Goal: Task Accomplishment & Management: Manage account settings

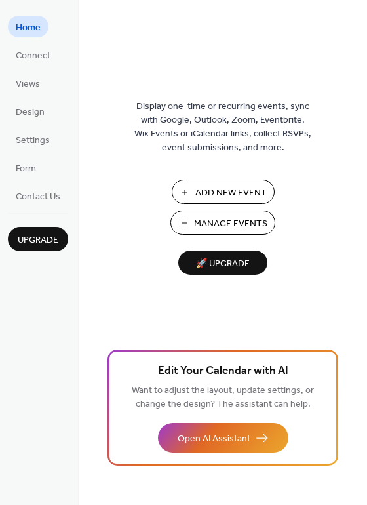
click at [260, 223] on span "Manage Events" at bounding box center [230, 224] width 73 height 14
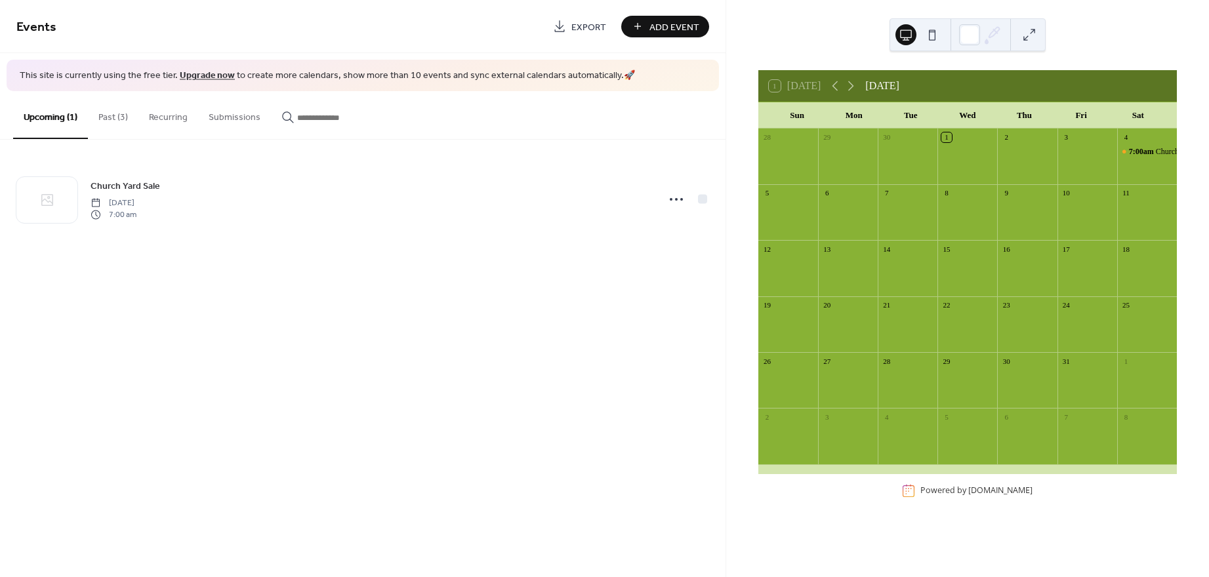
click at [123, 122] on button "Past (3)" at bounding box center [113, 114] width 50 height 47
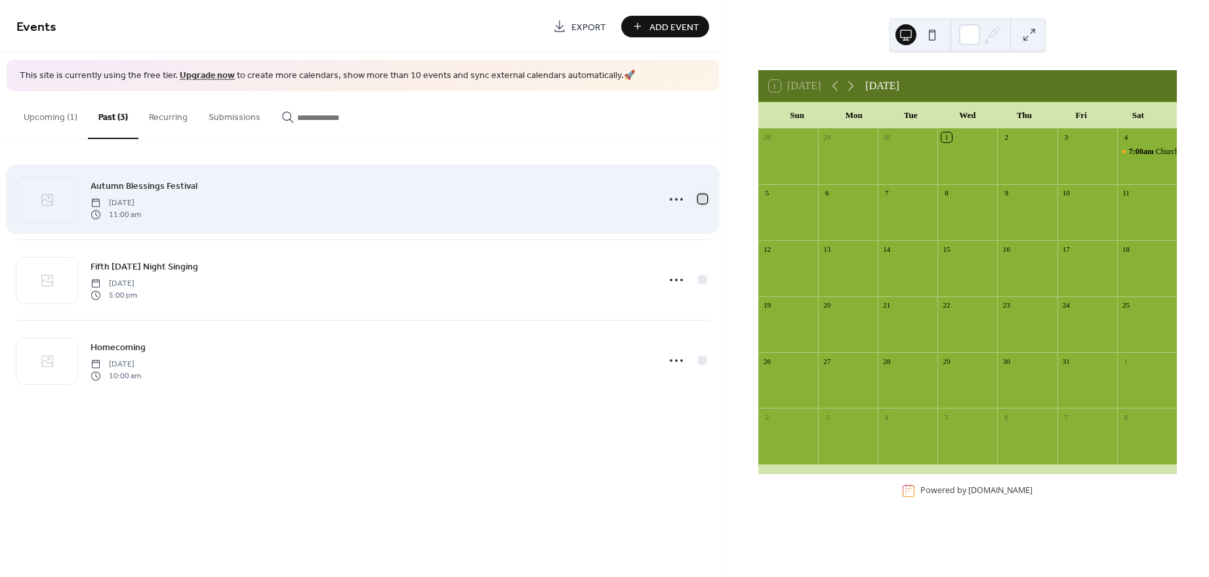
click at [700, 198] on div at bounding box center [702, 198] width 9 height 9
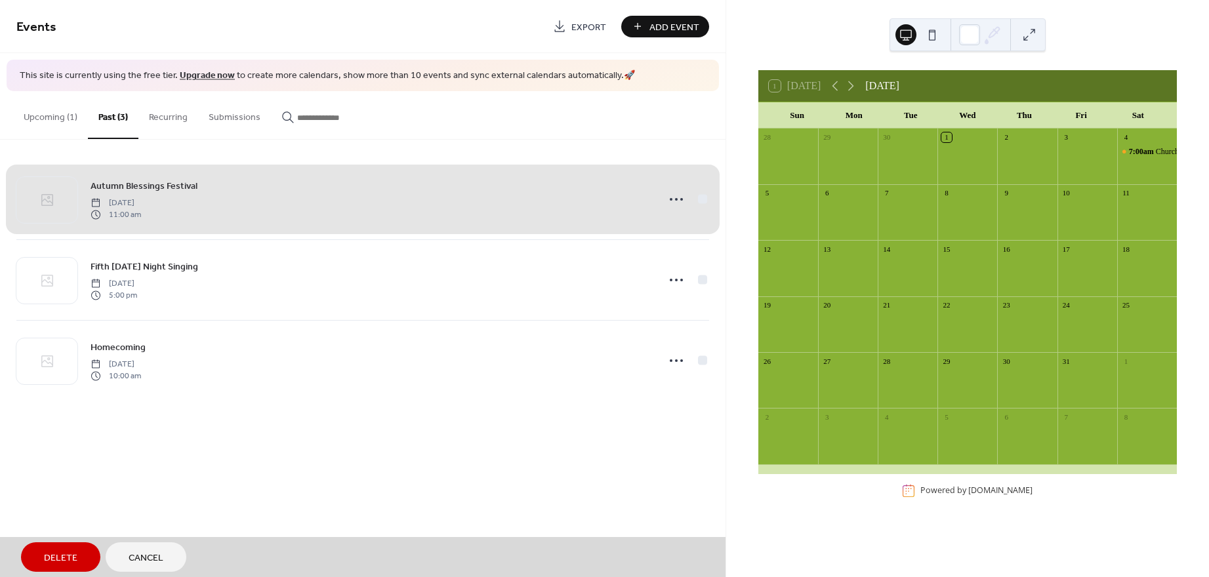
click at [703, 198] on div "Autumn Blessings Festival Saturday, September 27, 2025 11:00 am" at bounding box center [362, 199] width 693 height 80
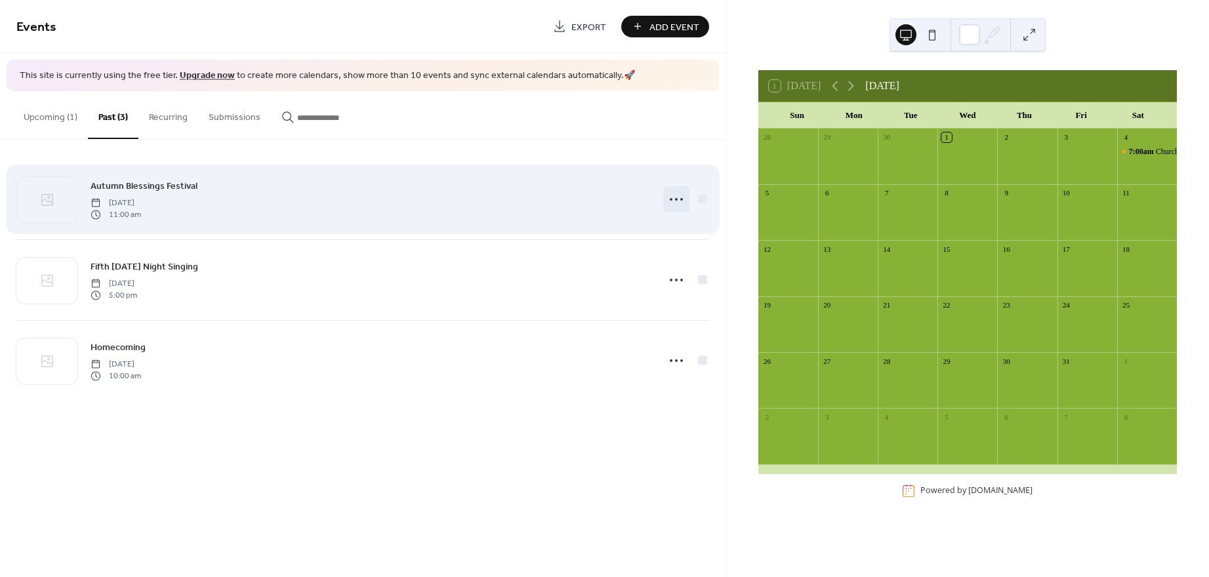
click at [679, 199] on icon at bounding box center [676, 199] width 21 height 21
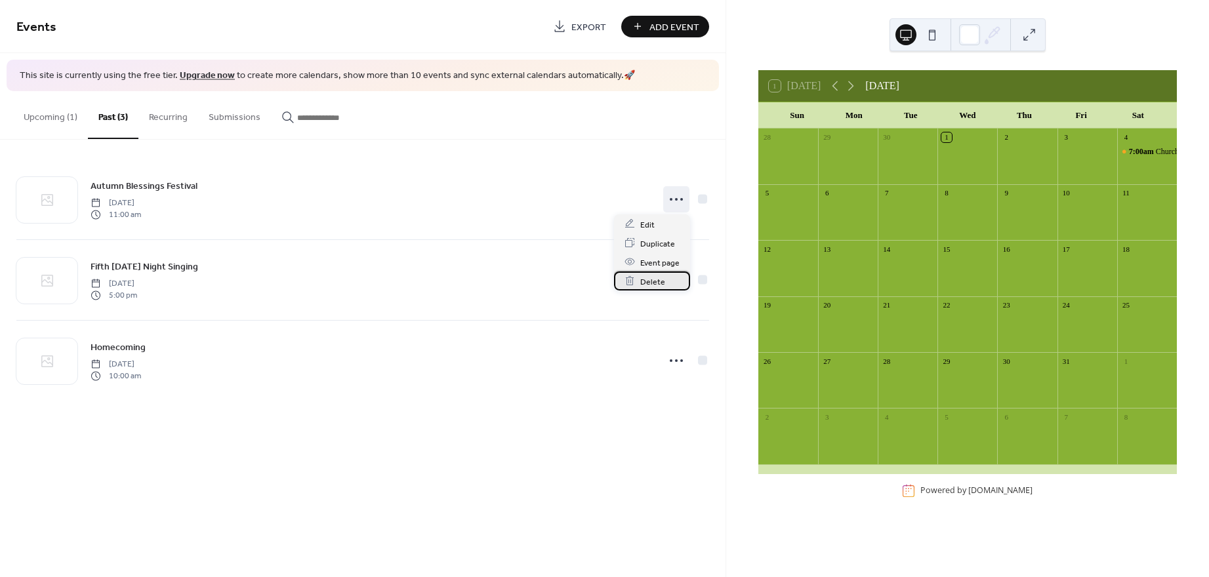
click at [651, 283] on span "Delete" at bounding box center [652, 282] width 25 height 14
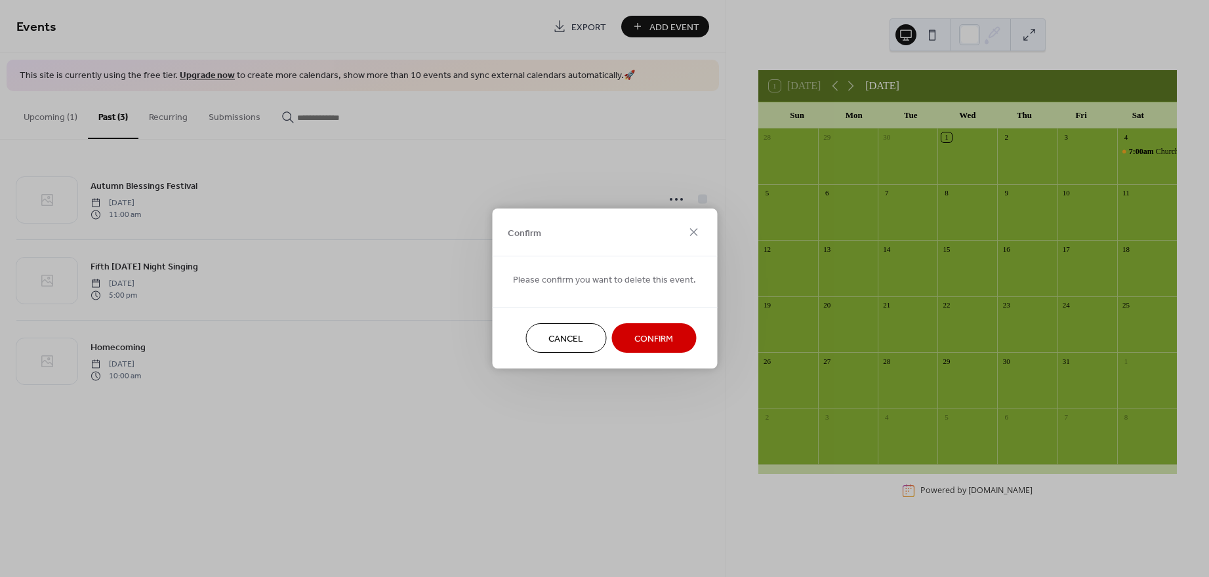
click at [653, 341] on span "Confirm" at bounding box center [653, 340] width 39 height 14
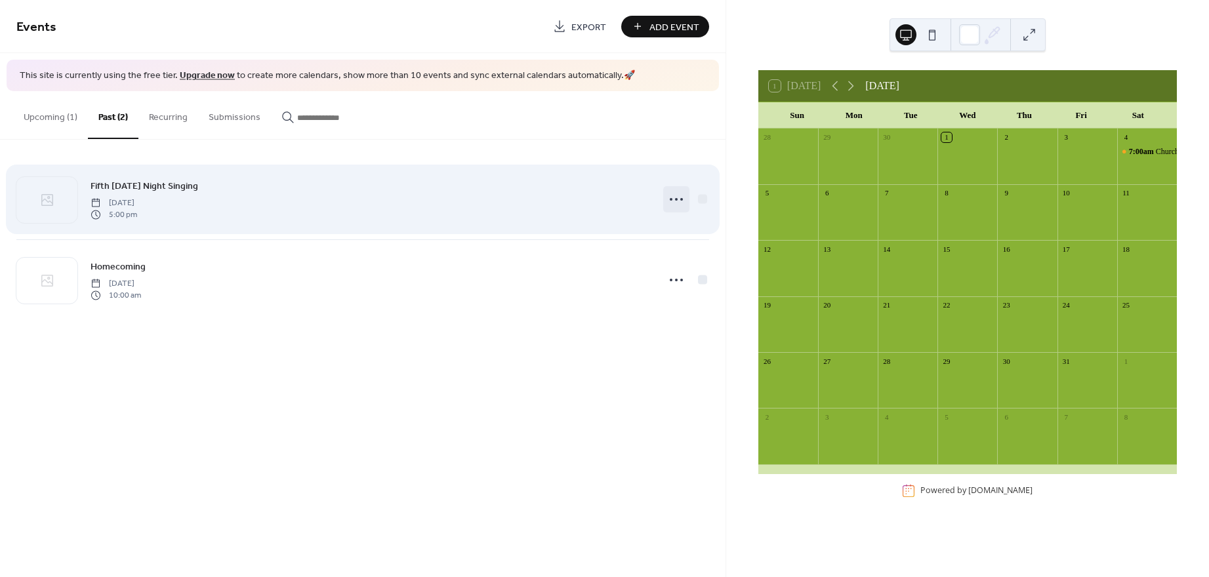
click at [679, 200] on icon at bounding box center [676, 199] width 21 height 21
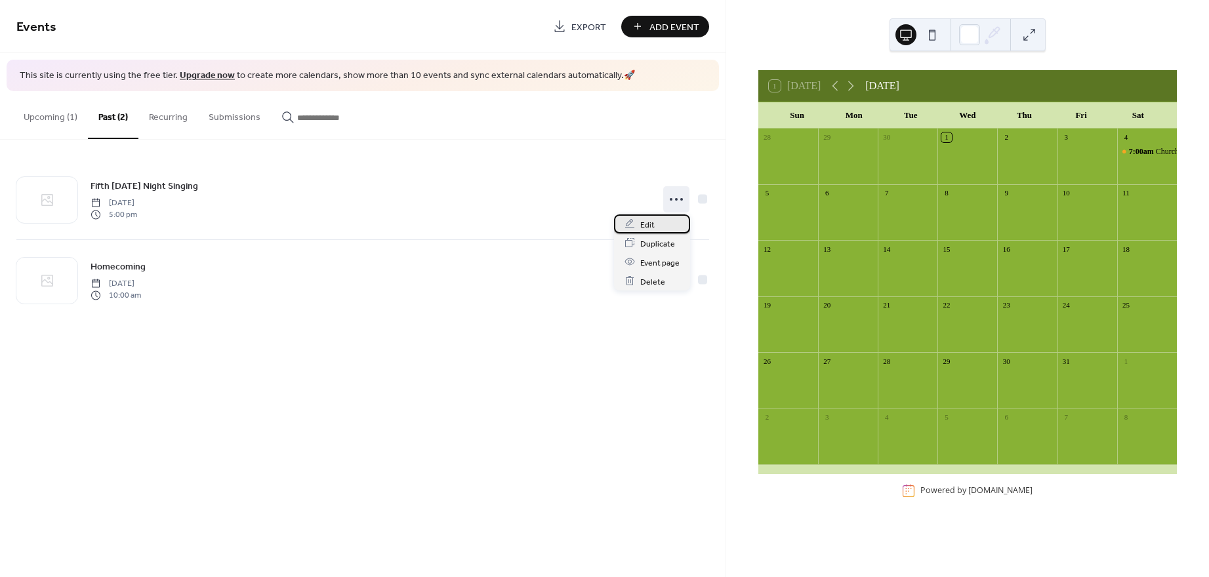
click at [657, 228] on div "Edit" at bounding box center [652, 223] width 76 height 19
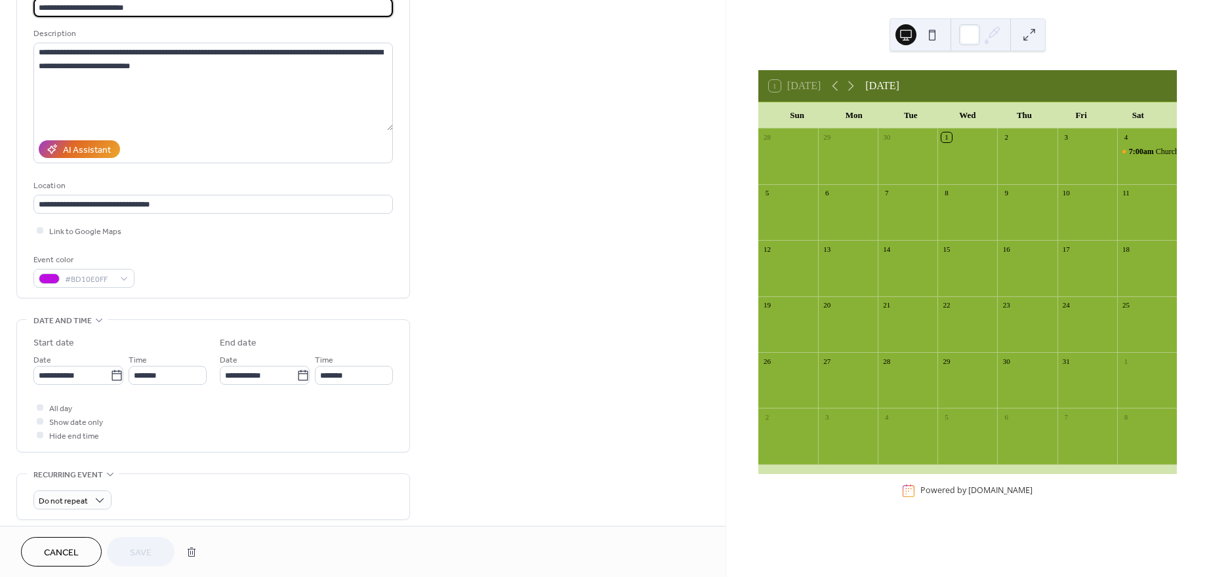
scroll to position [131, 0]
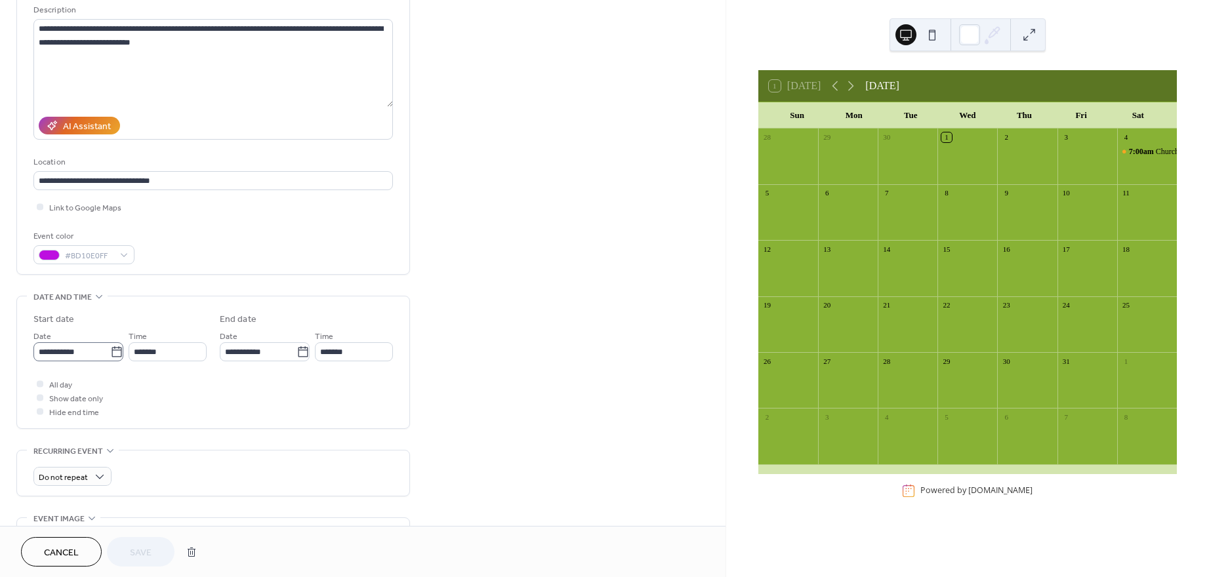
click at [112, 357] on icon at bounding box center [116, 352] width 13 height 13
click at [110, 357] on input "**********" at bounding box center [71, 351] width 77 height 19
click at [183, 383] on span "›" at bounding box center [182, 382] width 20 height 26
click at [186, 388] on span "›" at bounding box center [182, 382] width 20 height 26
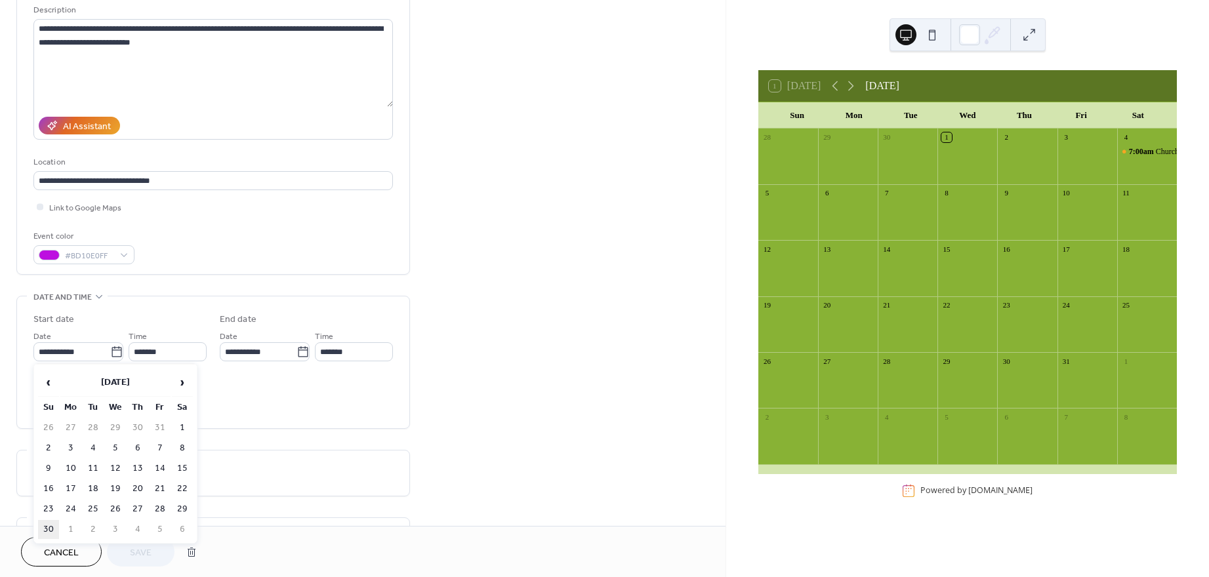
click at [50, 525] on td "30" at bounding box center [48, 529] width 21 height 19
type input "**********"
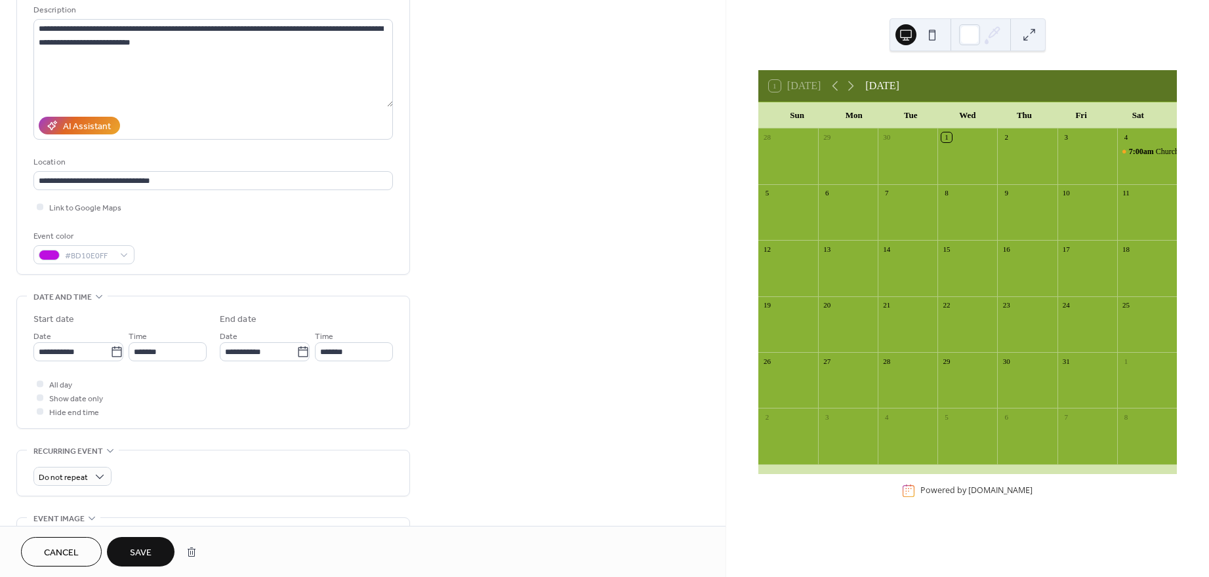
click at [151, 560] on span "Save" at bounding box center [141, 553] width 22 height 14
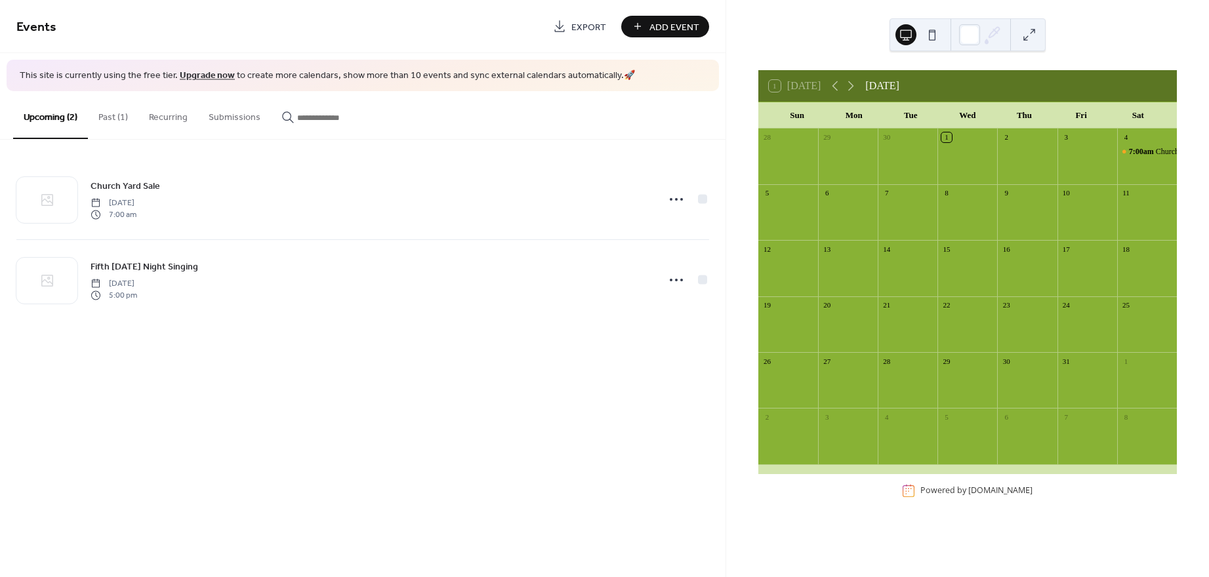
click at [117, 119] on button "Past (1)" at bounding box center [113, 114] width 50 height 47
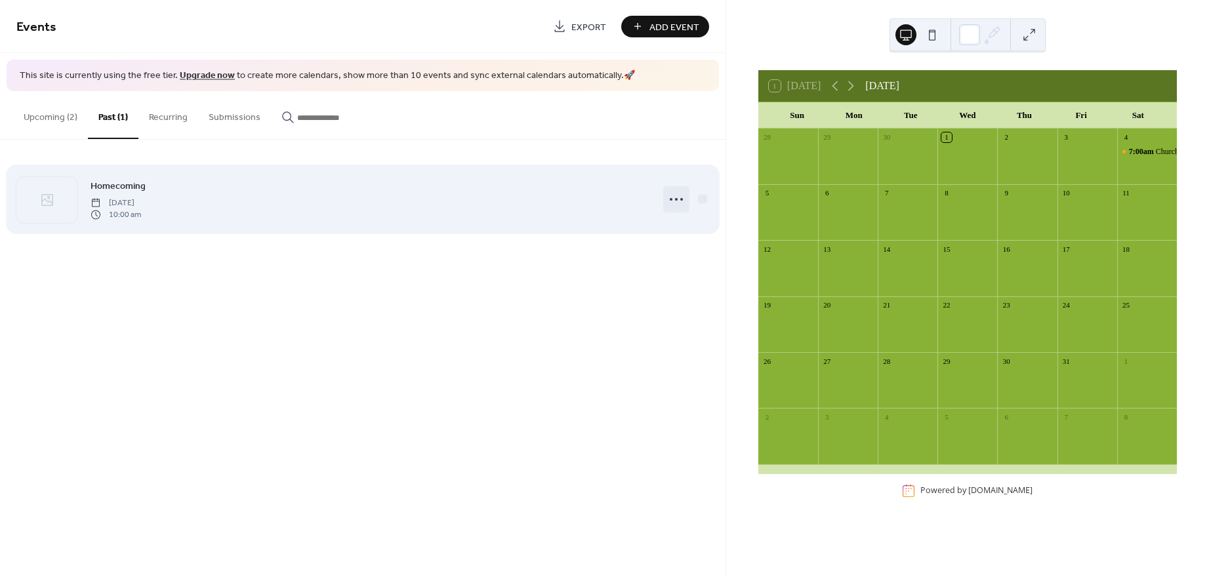
click at [676, 199] on icon at bounding box center [676, 199] width 21 height 21
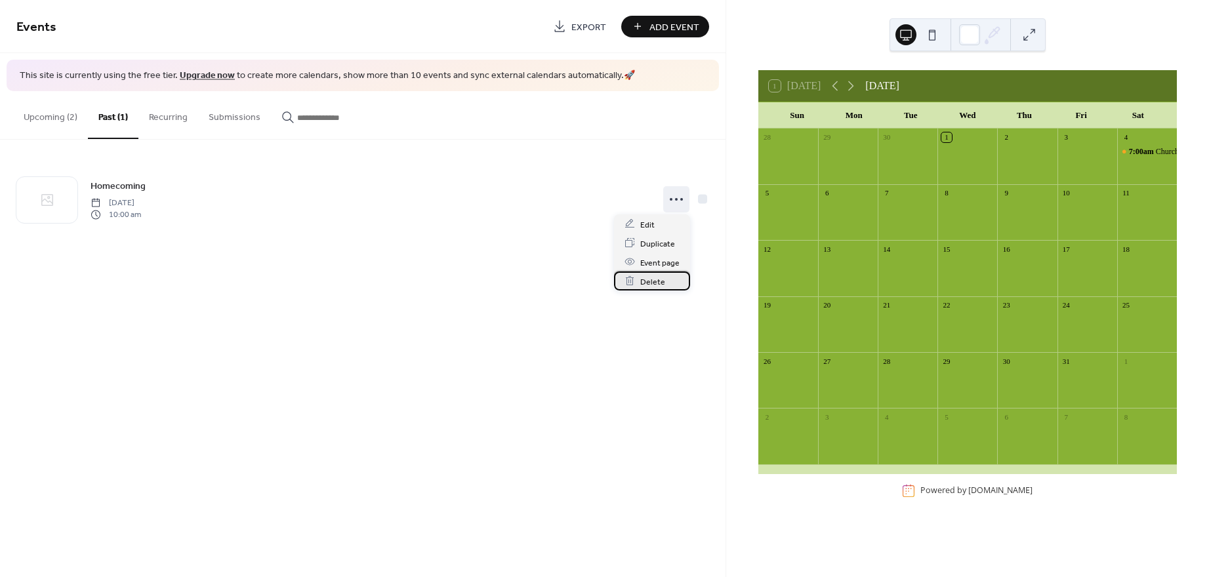
click at [660, 281] on span "Delete" at bounding box center [652, 282] width 25 height 14
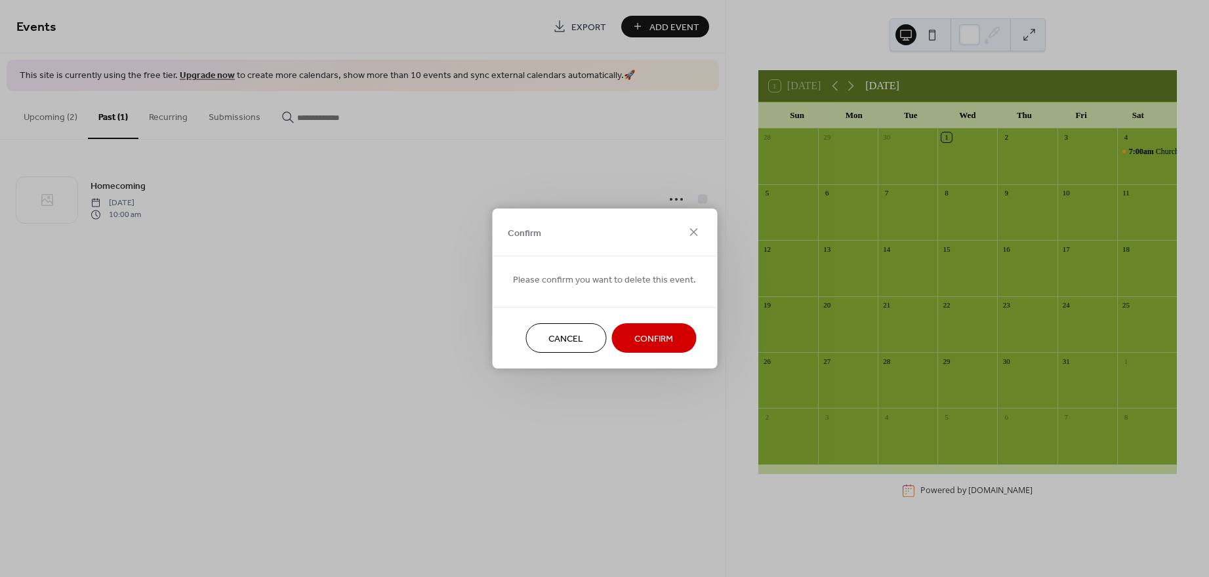
click at [658, 348] on button "Confirm" at bounding box center [653, 338] width 85 height 30
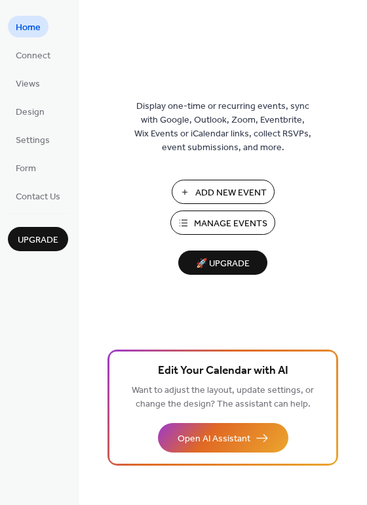
click at [260, 228] on span "Manage Events" at bounding box center [230, 224] width 73 height 14
click at [224, 227] on span "Manage Events" at bounding box center [230, 224] width 73 height 14
click at [224, 199] on span "Add New Event" at bounding box center [230, 193] width 71 height 14
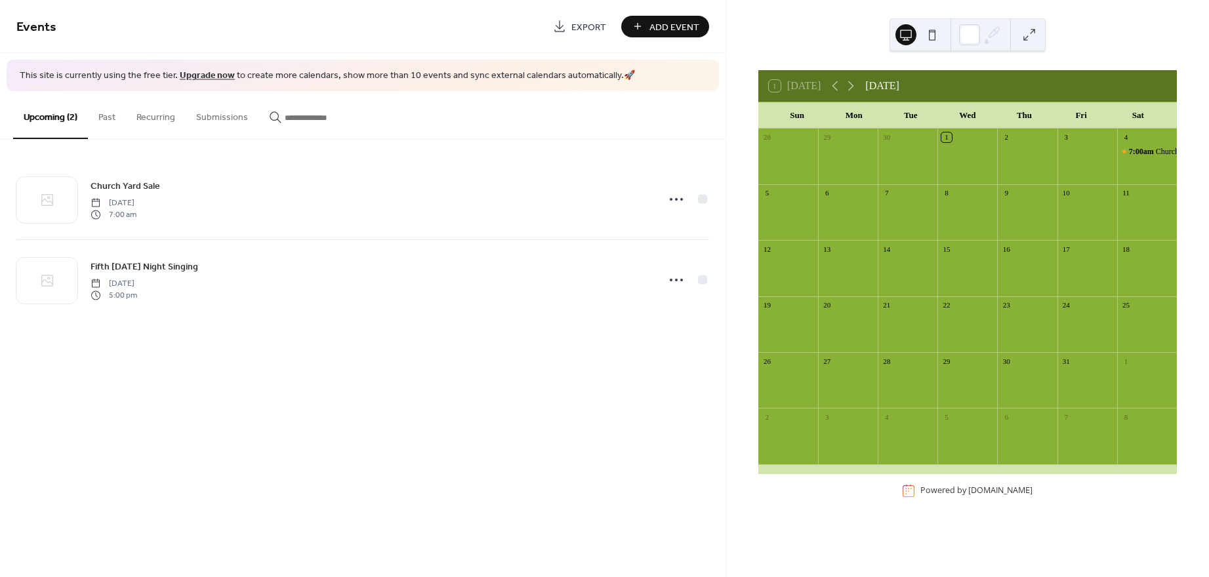
click at [668, 25] on span "Add Event" at bounding box center [674, 27] width 50 height 14
